Goal: Task Accomplishment & Management: Manage account settings

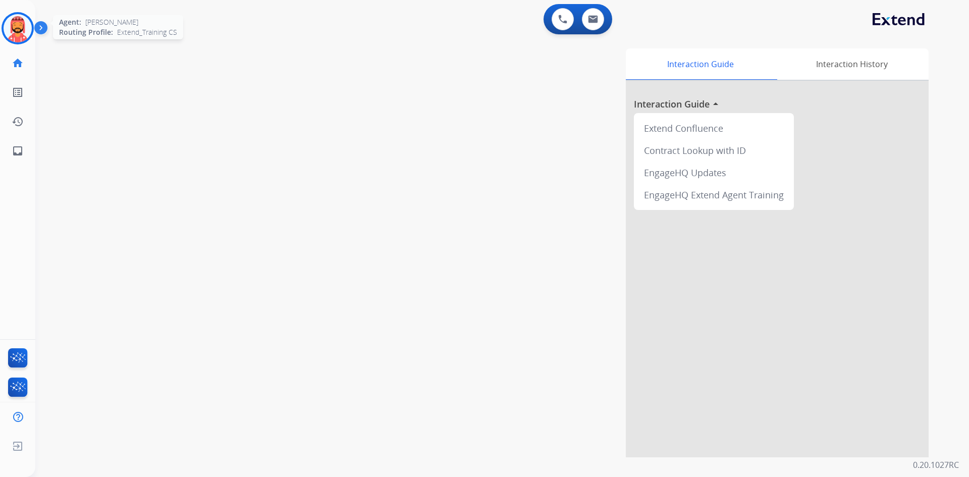
click at [17, 31] on img at bounding box center [18, 28] width 28 height 28
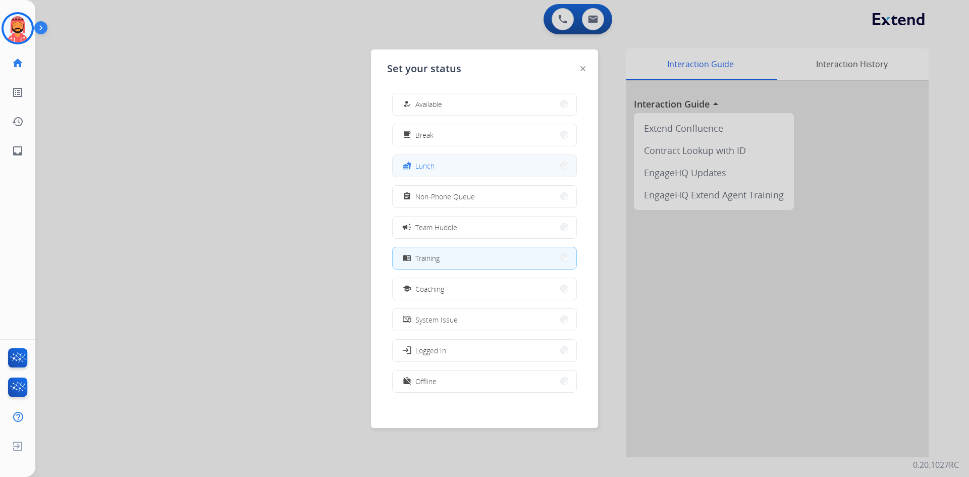
click at [429, 170] on span "Lunch" at bounding box center [424, 165] width 19 height 11
